Goal: Task Accomplishment & Management: Manage account settings

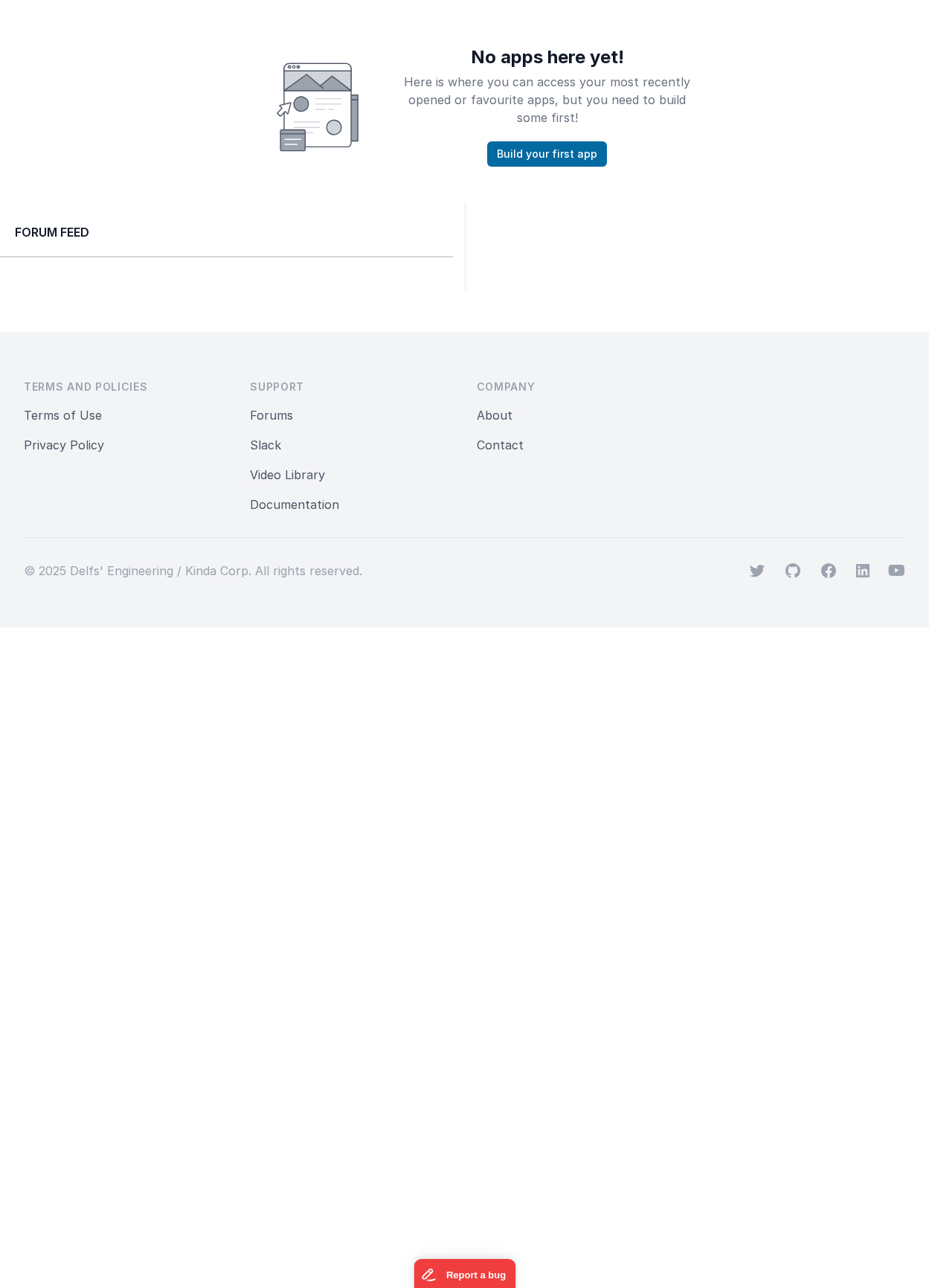
click at [242, 78] on div "No apps here yet! Here is where you can access your most recently opened or fav…" at bounding box center [464, 107] width 483 height 119
click at [213, 200] on div "No apps here yet! Here is where you can access your most recently opened or fav…" at bounding box center [464, 101] width 929 height 202
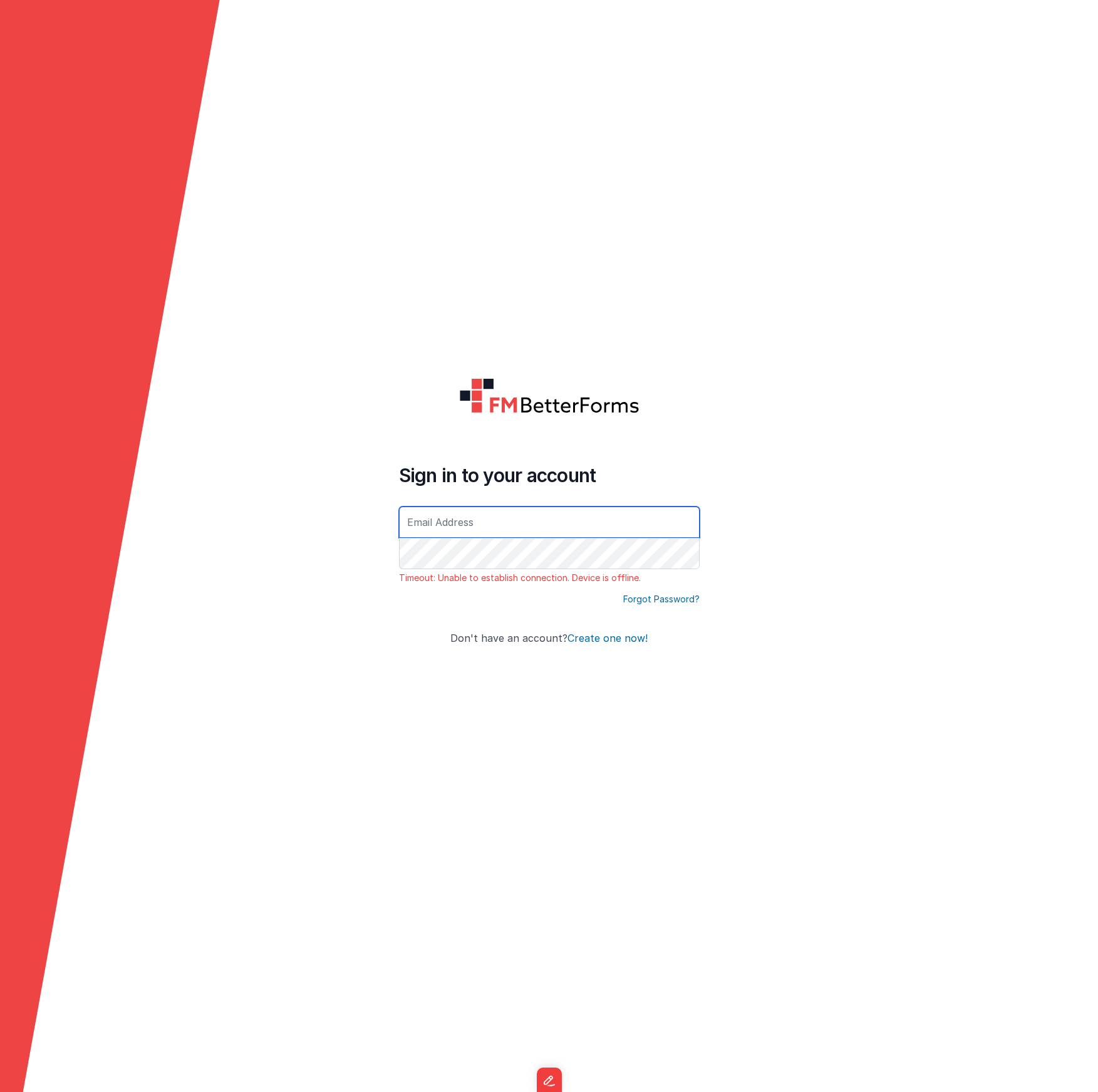
click at [374, 512] on input "text" at bounding box center [549, 522] width 300 height 31
type input "[EMAIL_ADDRESS][DOMAIN_NAME]"
click at [198, 328] on icon at bounding box center [110, 546] width 219 height 1092
click at [228, 354] on form "Sign in to your account Timeout: Unable to establish connection. Device is offl…" at bounding box center [549, 546] width 1098 height 1092
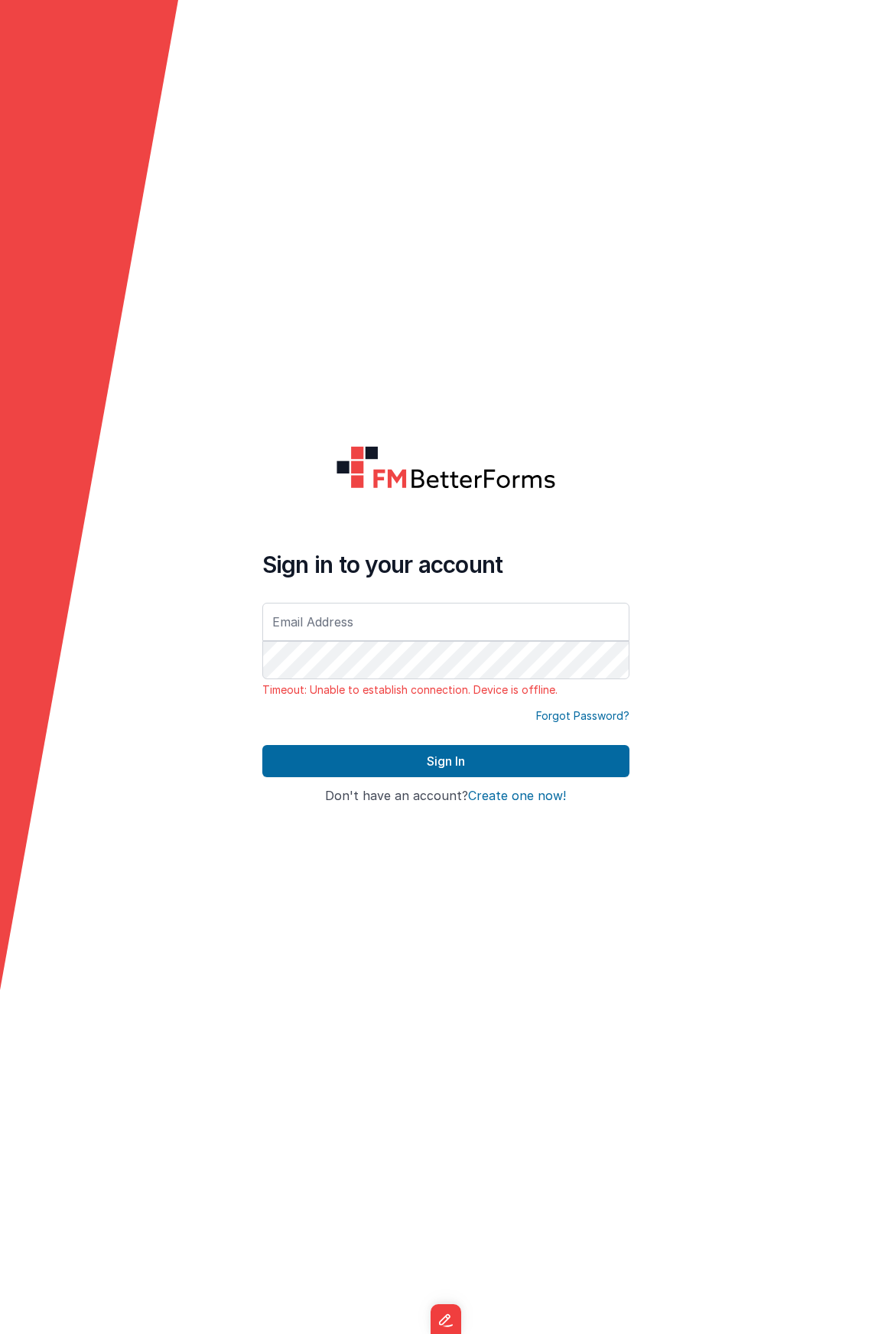
click at [89, 331] on polygon at bounding box center [89, 495] width 178 height 990
click at [181, 236] on form "Sign in to your account Timeout: Unable to establish connection. Device is offl…" at bounding box center [445, 667] width 891 height 1334
